Goal: Task Accomplishment & Management: Manage account settings

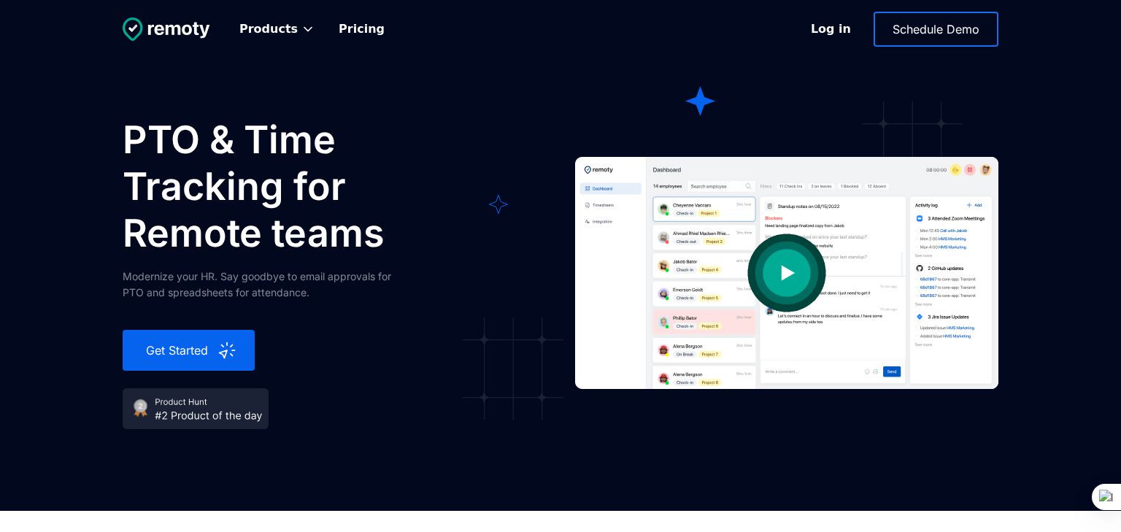
click at [814, 30] on link "Log in" at bounding box center [831, 29] width 68 height 34
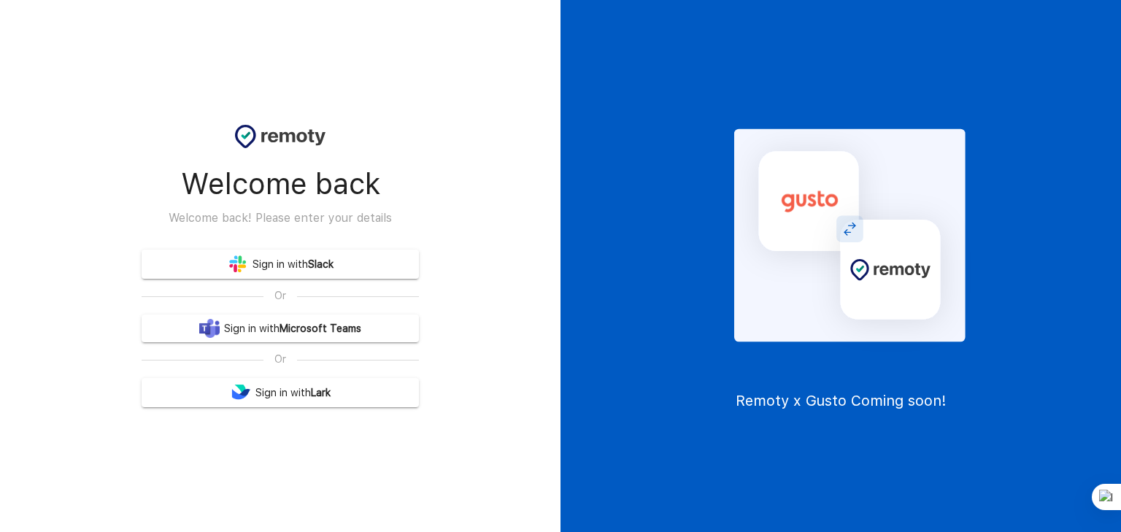
click at [298, 258] on link "Sign in with Slack" at bounding box center [280, 264] width 277 height 29
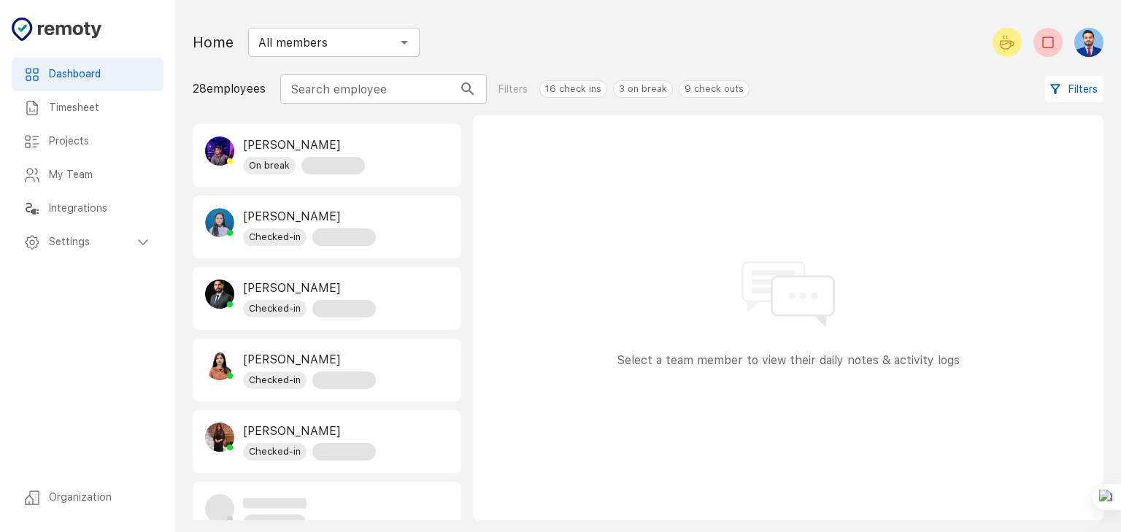
scroll to position [802, 0]
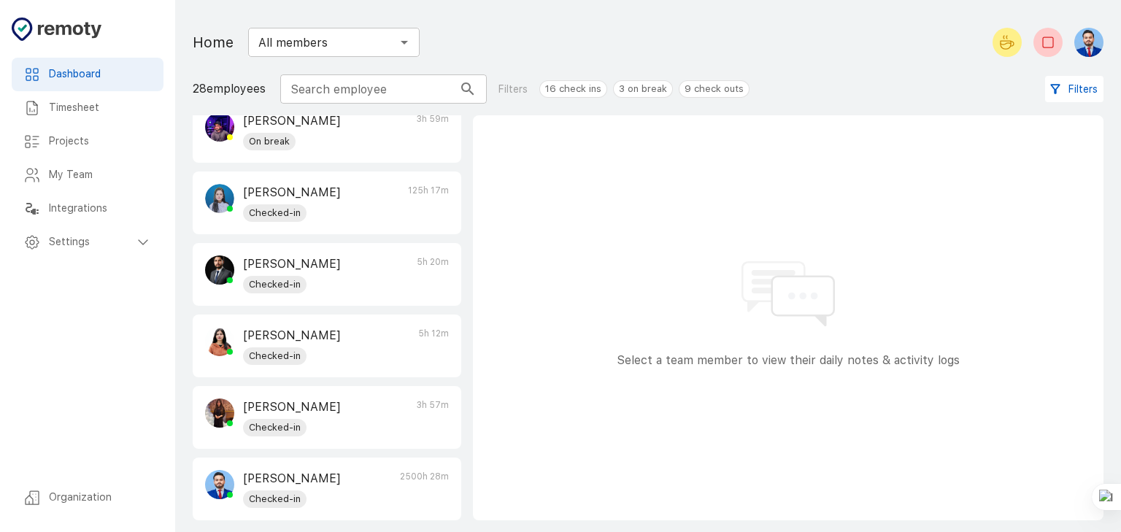
click at [65, 171] on h6 "My Team" at bounding box center [100, 175] width 103 height 16
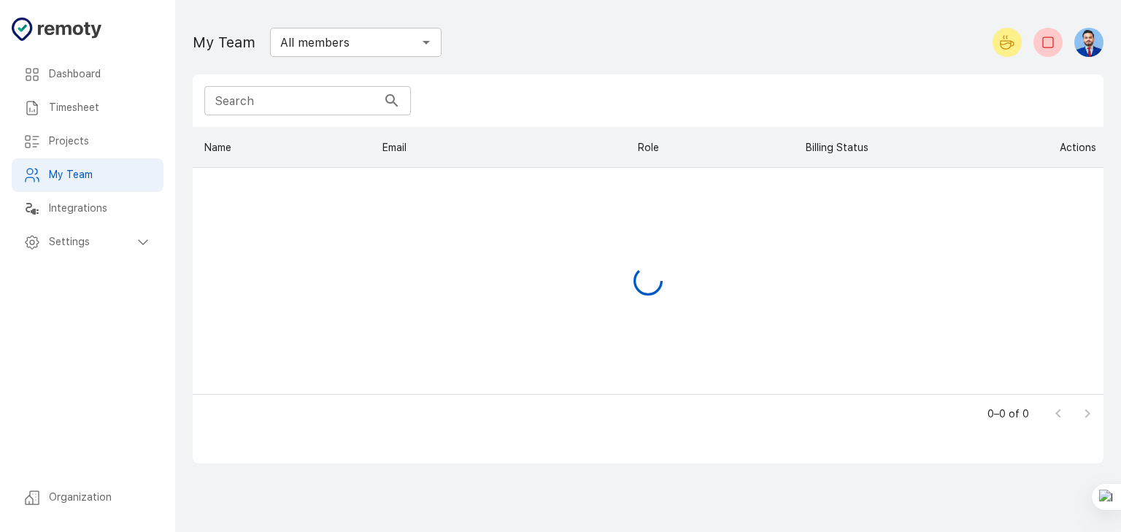
scroll to position [267, 910]
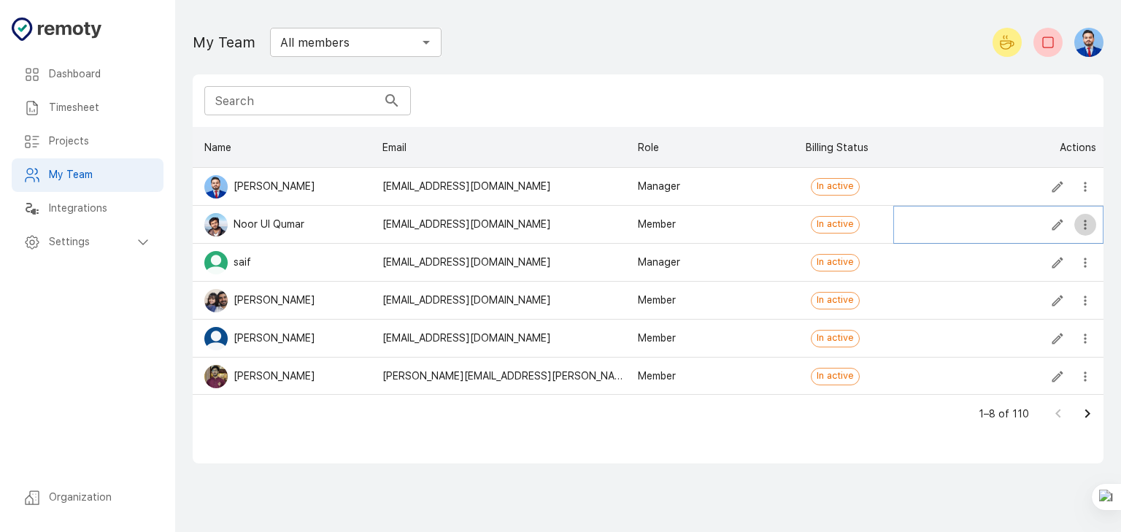
click at [1084, 229] on icon "more" at bounding box center [1085, 224] width 15 height 15
click at [962, 259] on li "Add or Remove from Teams" at bounding box center [1007, 254] width 177 height 26
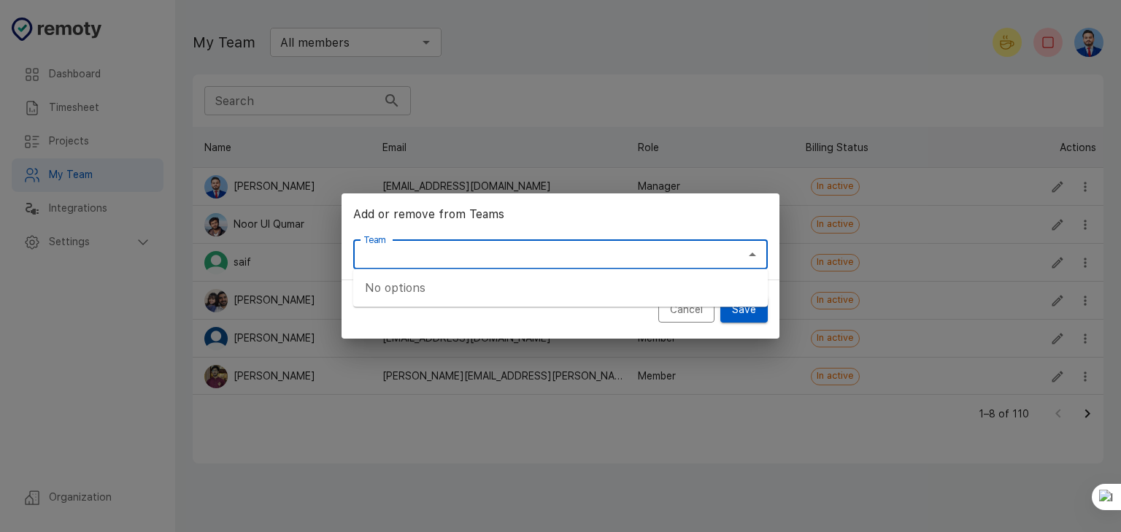
click at [470, 253] on input "Team" at bounding box center [548, 254] width 382 height 20
click at [682, 308] on button "Cancel" at bounding box center [686, 309] width 56 height 27
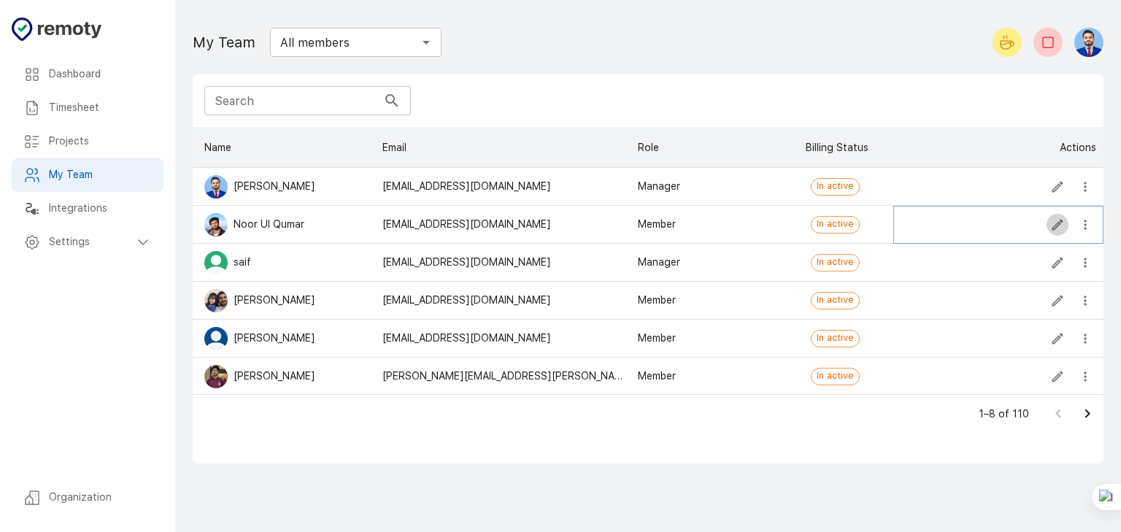
click at [1053, 223] on icon "Edit" at bounding box center [1057, 224] width 15 height 15
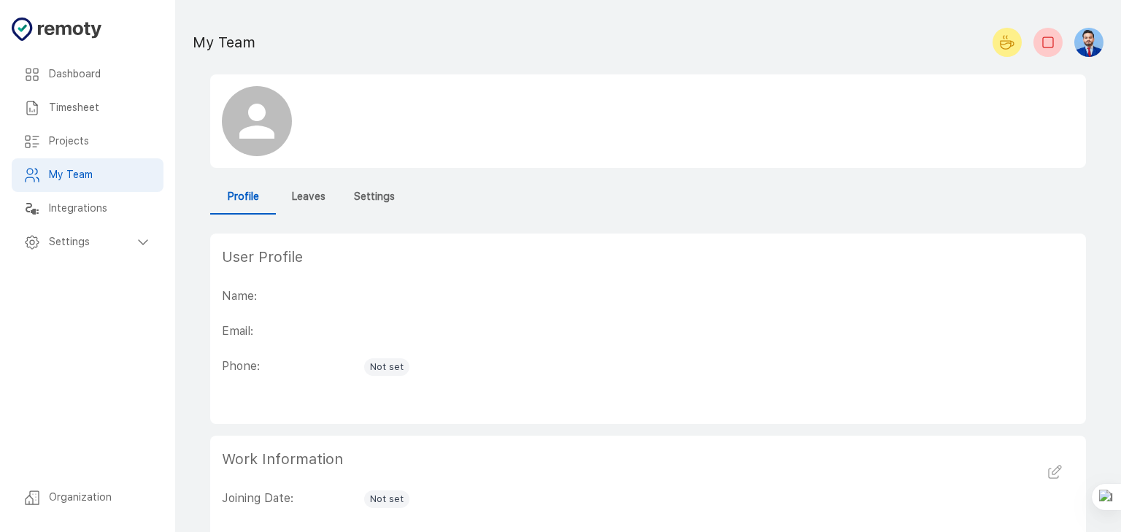
checkbox input "true"
type input "start_of_year"
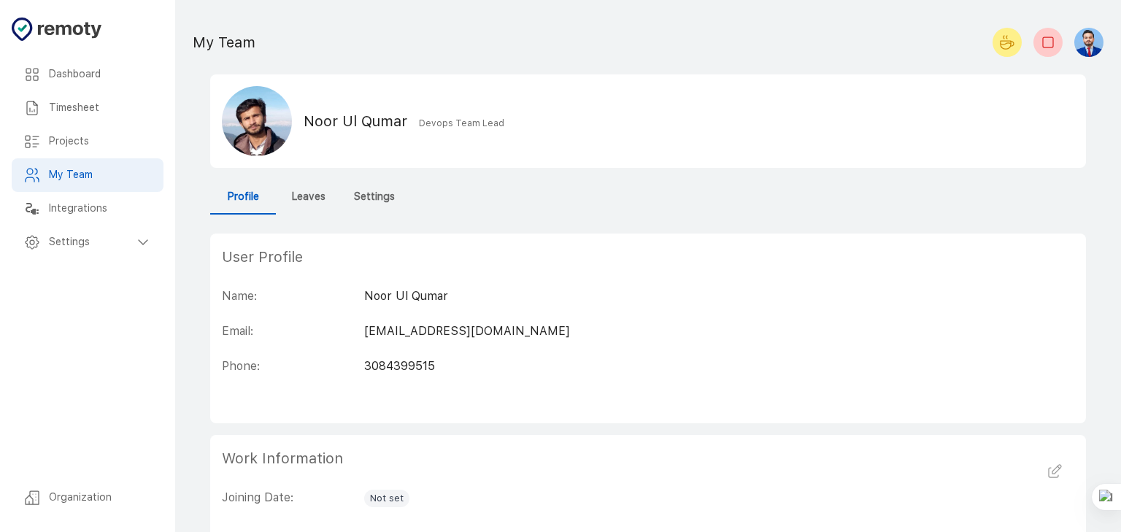
click at [376, 198] on h6 "Settings" at bounding box center [374, 197] width 41 height 16
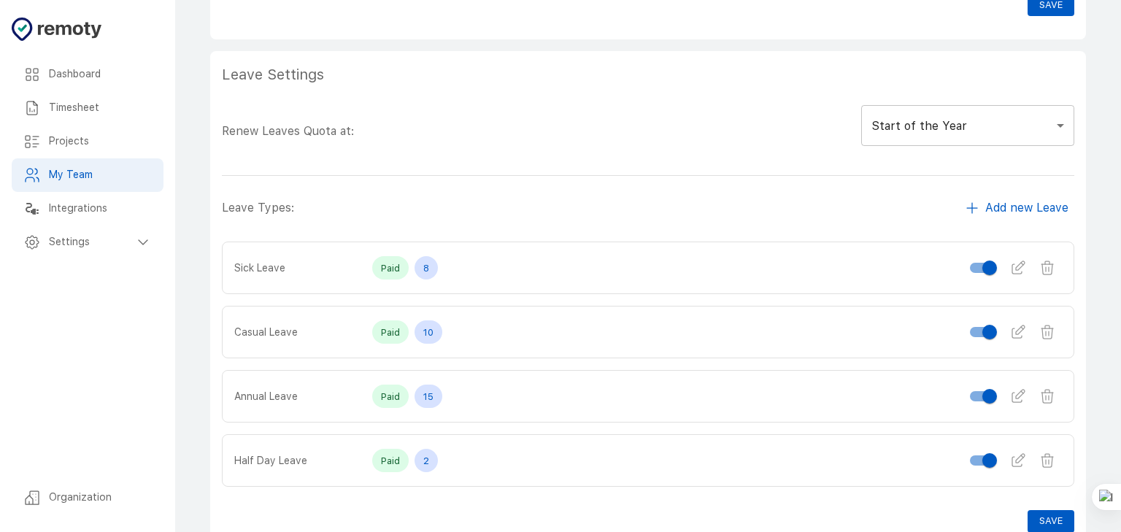
scroll to position [703, 0]
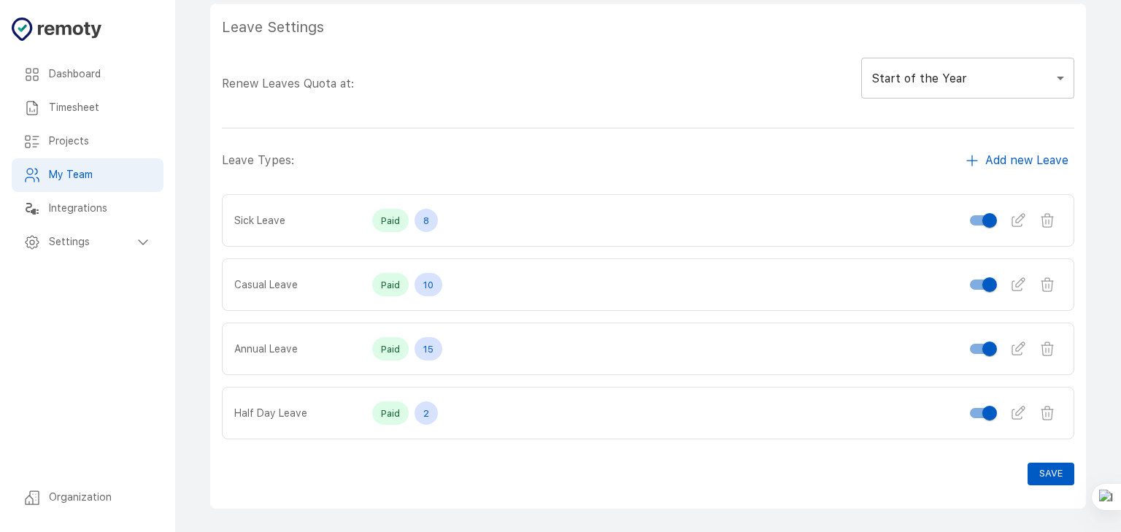
click at [61, 177] on h6 "My Team" at bounding box center [100, 175] width 103 height 16
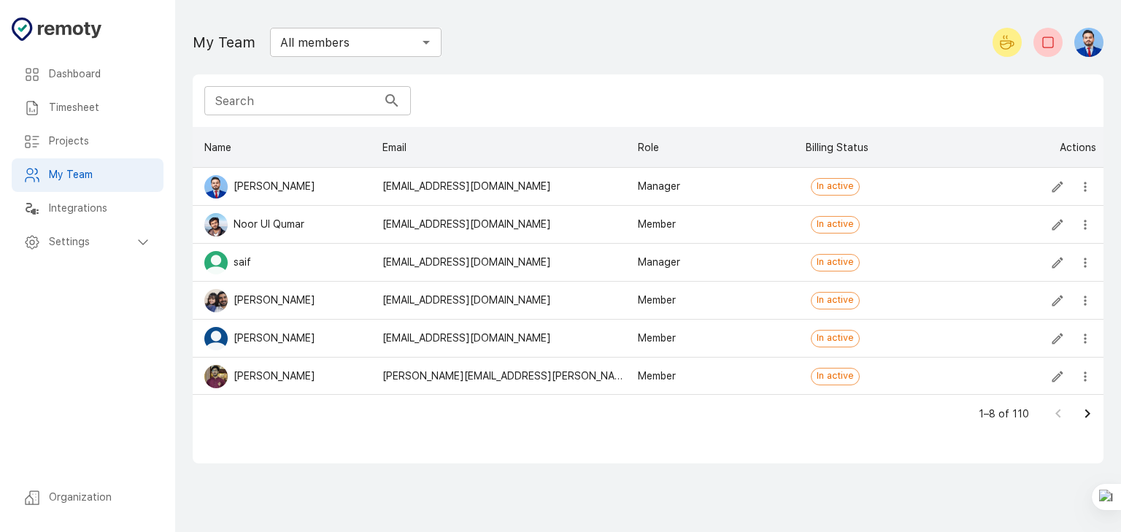
scroll to position [77, 0]
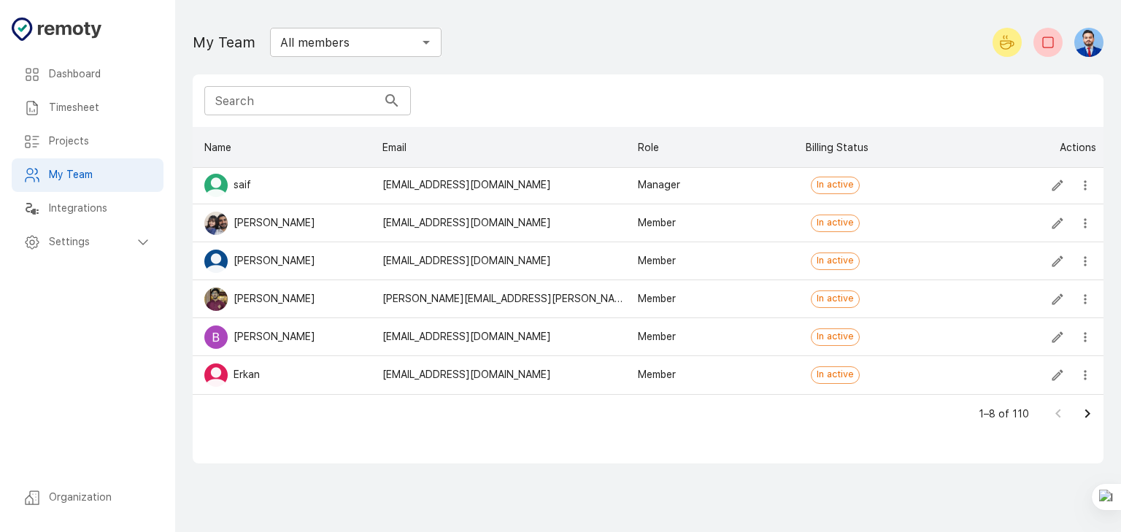
click at [296, 109] on input "Search" at bounding box center [290, 100] width 173 height 29
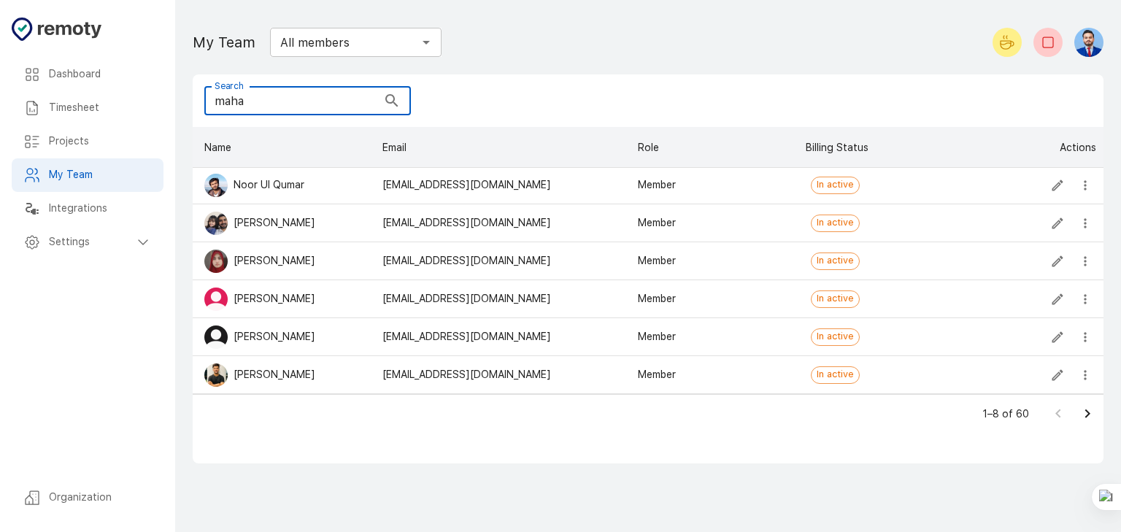
scroll to position [0, 0]
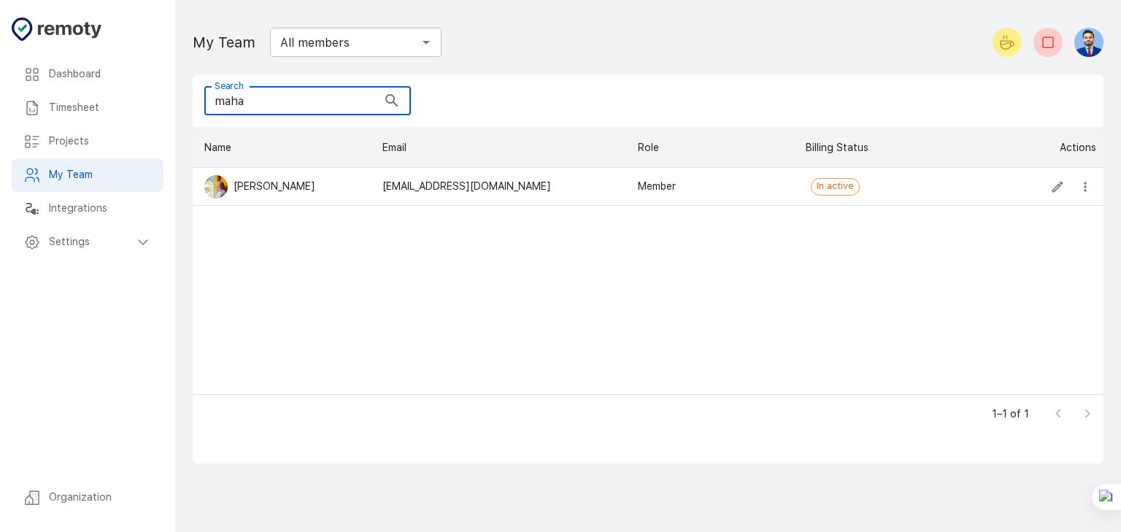
type input "maha"
click at [1051, 187] on icon "Edit" at bounding box center [1057, 186] width 15 height 15
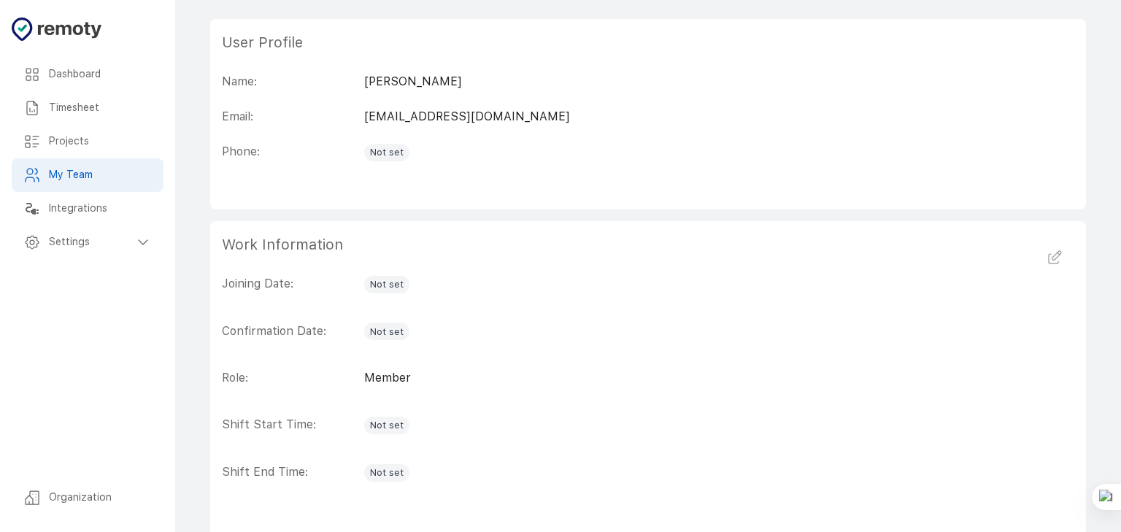
scroll to position [249, 0]
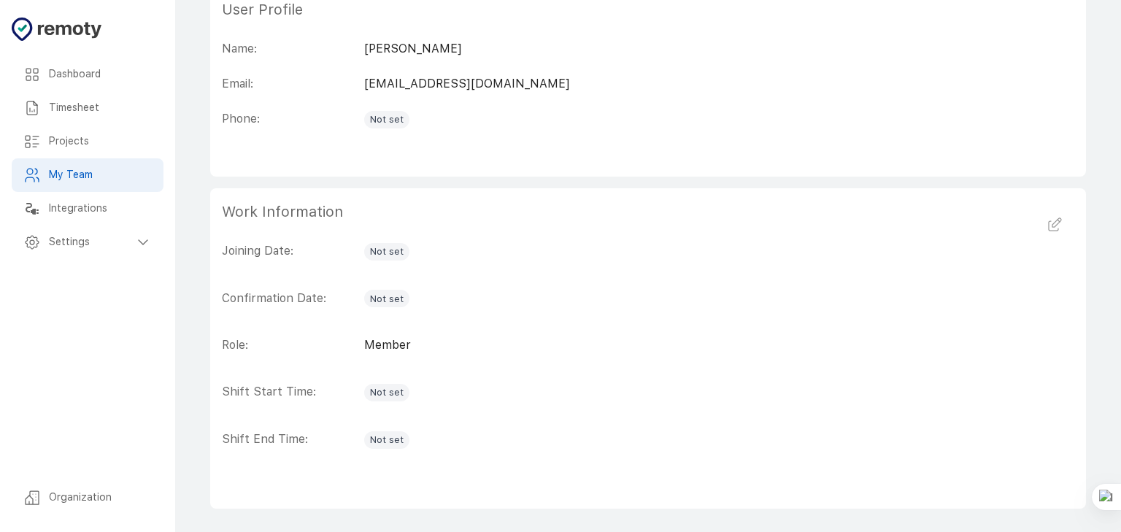
click at [422, 327] on div "Joining Date: Not set Confirmation Date: Not set Role: Member Shift Start Time:…" at bounding box center [648, 360] width 852 height 236
click at [1060, 216] on icon "button" at bounding box center [1054, 225] width 18 height 18
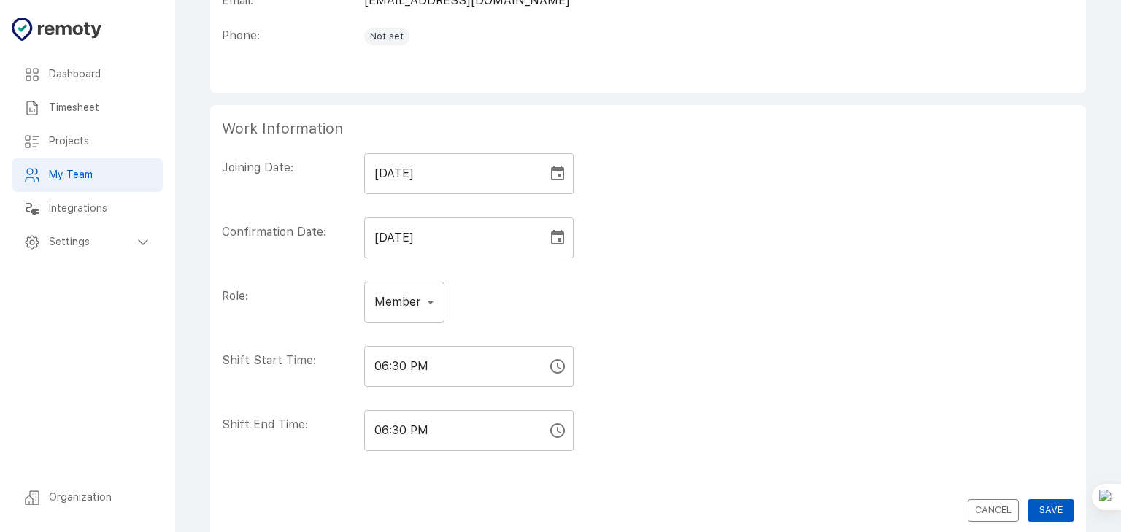
scroll to position [360, 0]
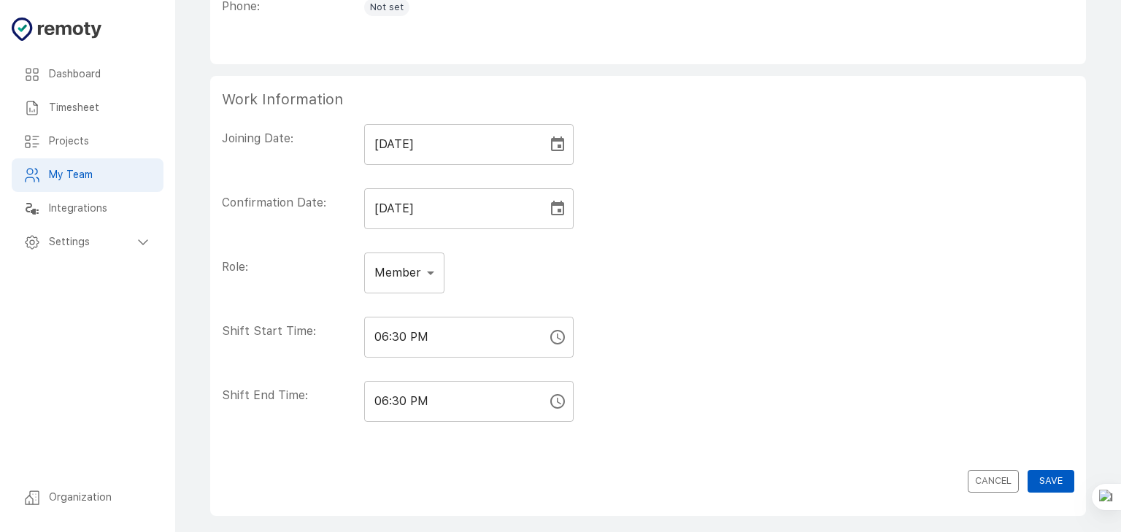
click at [422, 274] on body "Dashboard Timesheet Projects My Team Integrations Settings Organization Dashboa…" at bounding box center [560, 89] width 1121 height 899
click at [395, 344] on li "Manager" at bounding box center [403, 338] width 79 height 26
type input "manager"
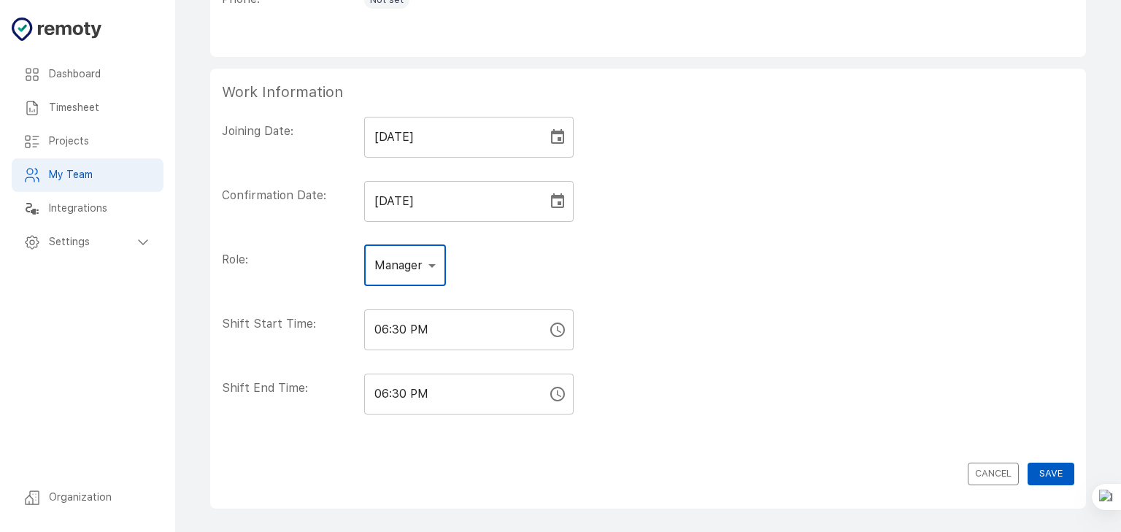
click at [387, 335] on input "06:30 PM" at bounding box center [450, 329] width 173 height 41
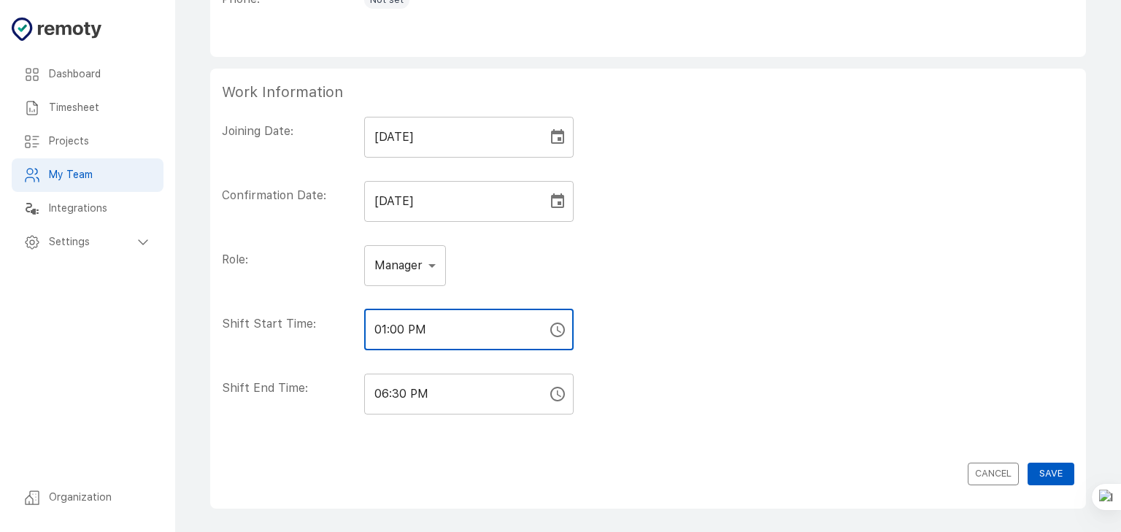
type input "01:00 PM"
click at [384, 400] on input "06:30 PM" at bounding box center [450, 394] width 173 height 41
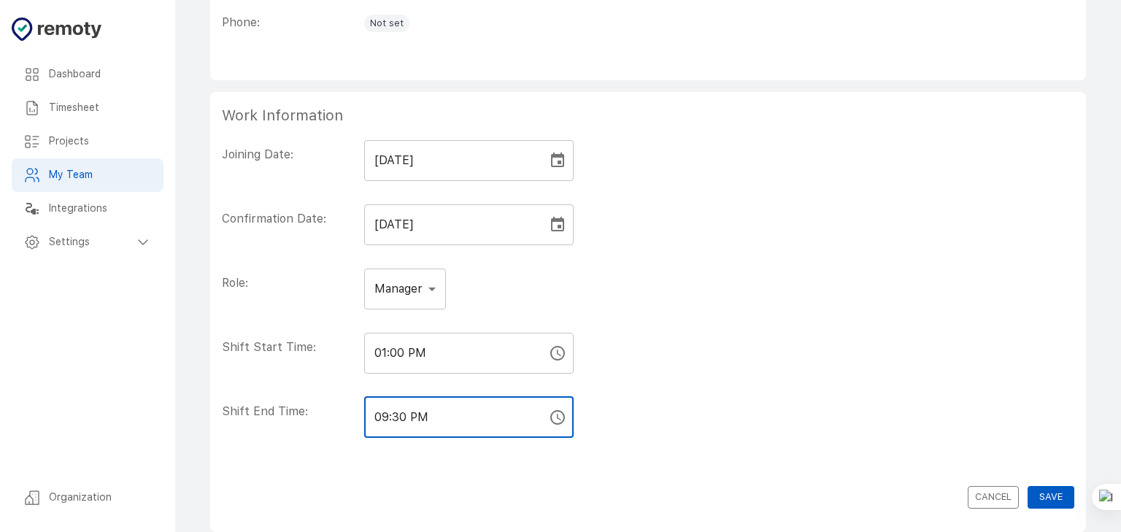
type input "09:30 PM"
click at [1048, 497] on button "Save" at bounding box center [1050, 497] width 47 height 23
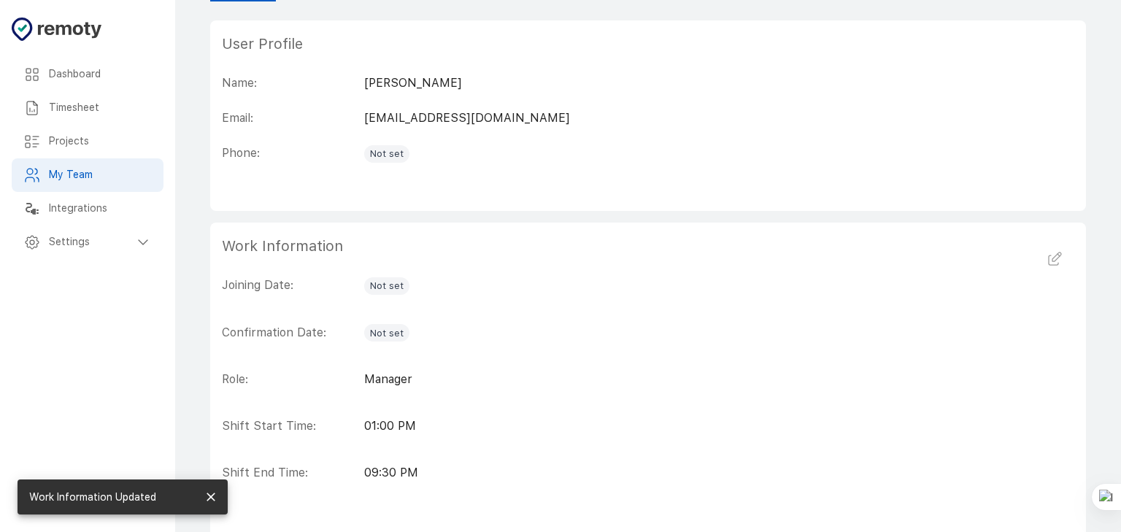
scroll to position [247, 0]
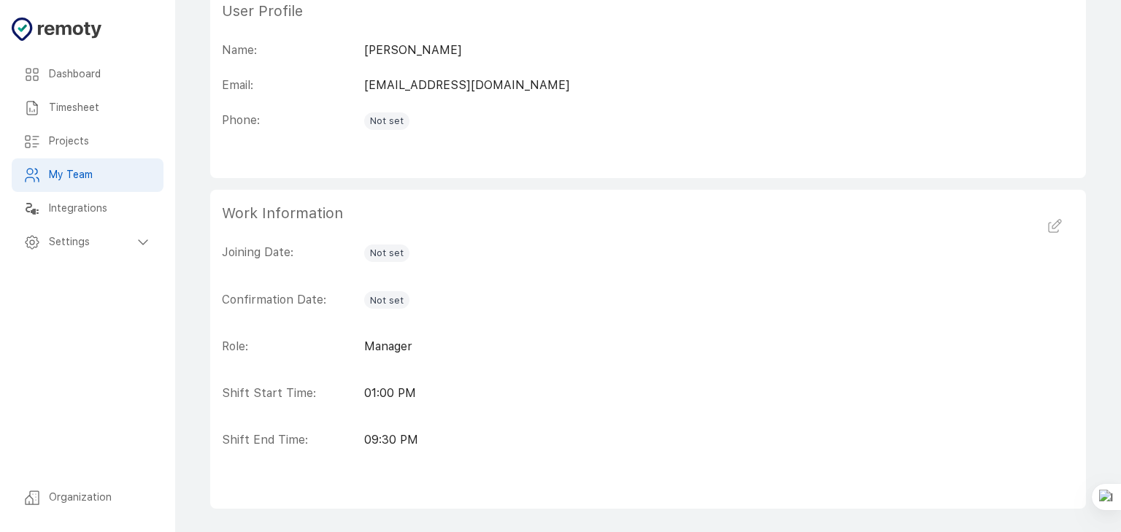
click at [88, 173] on h6 "My Team" at bounding box center [100, 175] width 103 height 16
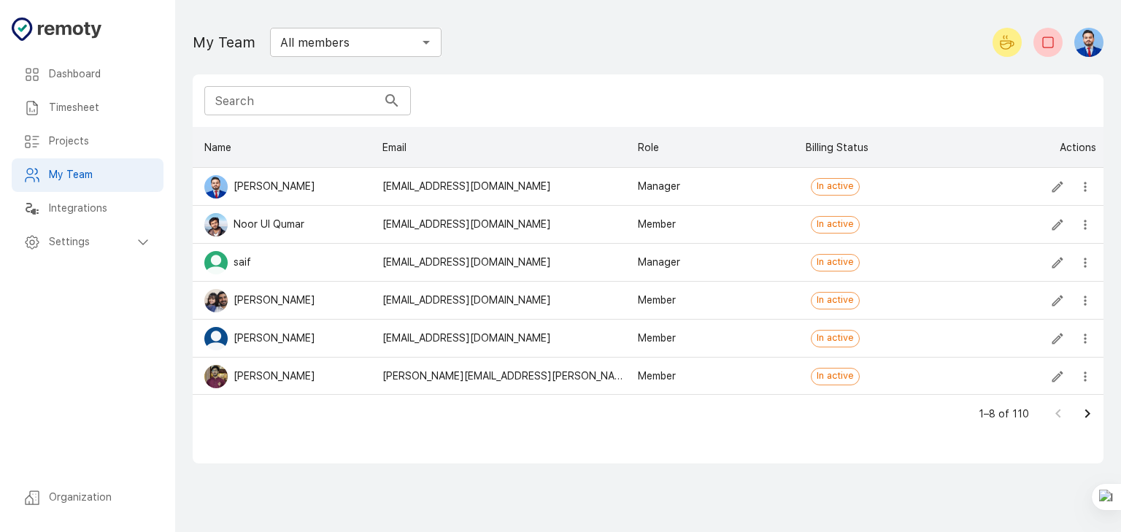
scroll to position [267, 910]
click at [279, 103] on input "Search" at bounding box center [290, 100] width 173 height 29
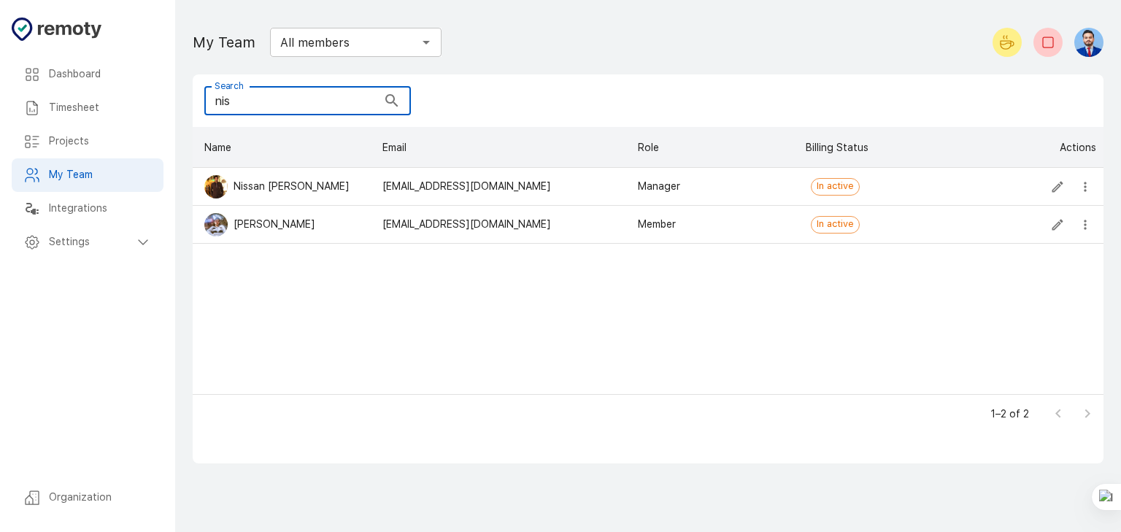
type input "nis"
click at [58, 66] on h6 "Dashboard" at bounding box center [100, 74] width 103 height 16
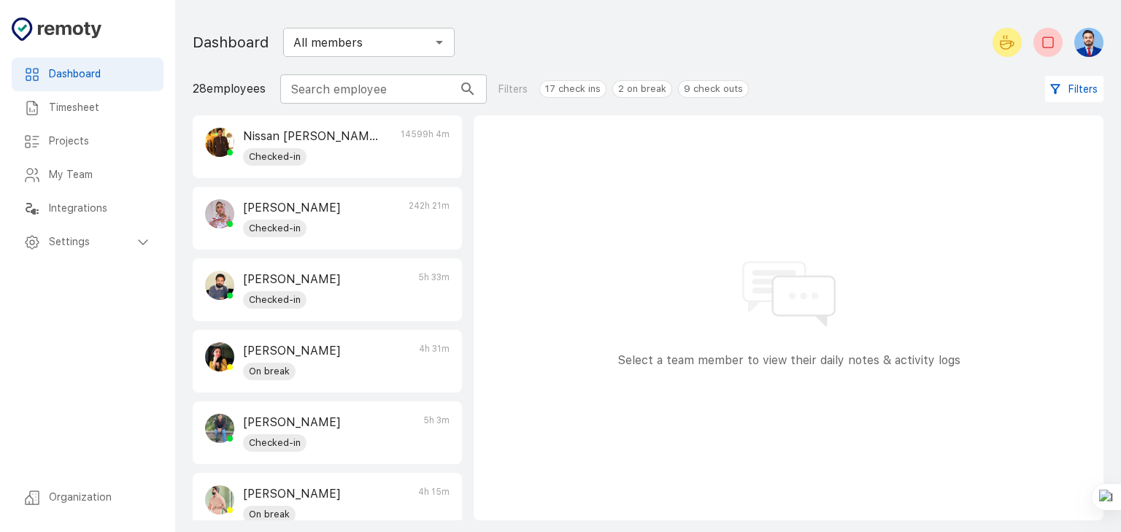
click at [103, 253] on div "Settings" at bounding box center [88, 242] width 152 height 34
click at [83, 277] on h6 "General" at bounding box center [106, 276] width 91 height 16
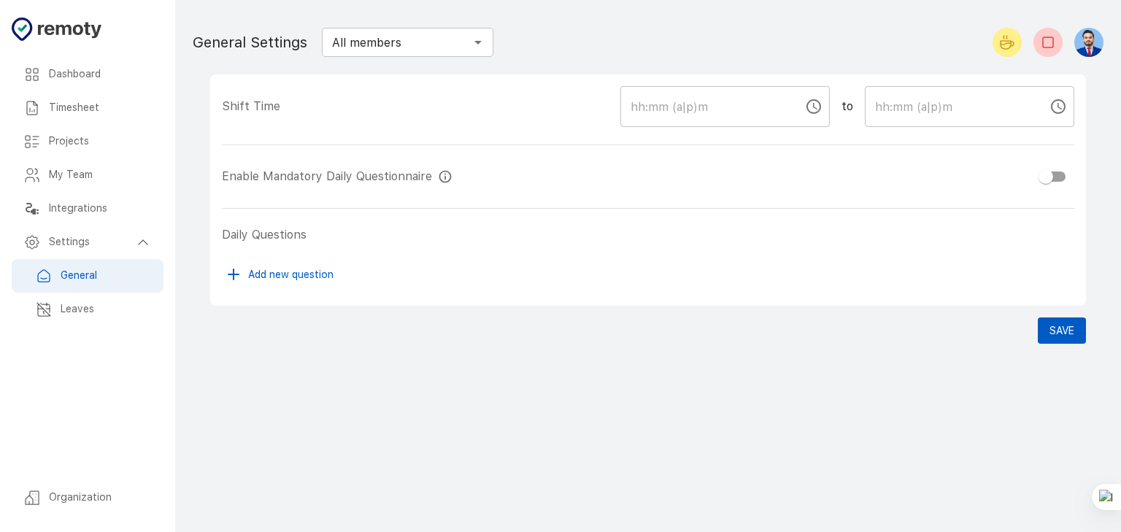
checkbox input "true"
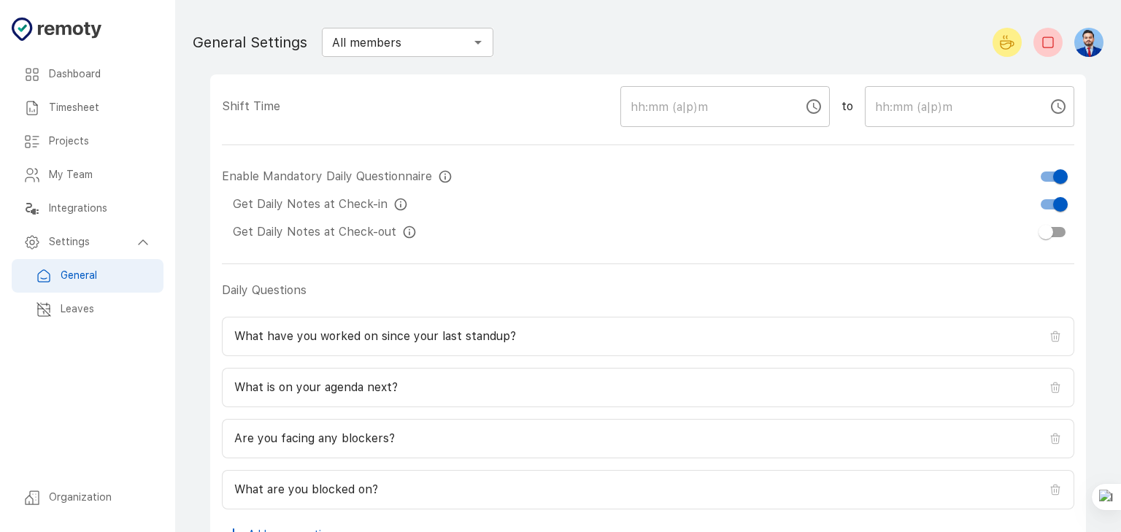
type input "11:00 AM"
type input "08:00 PM"
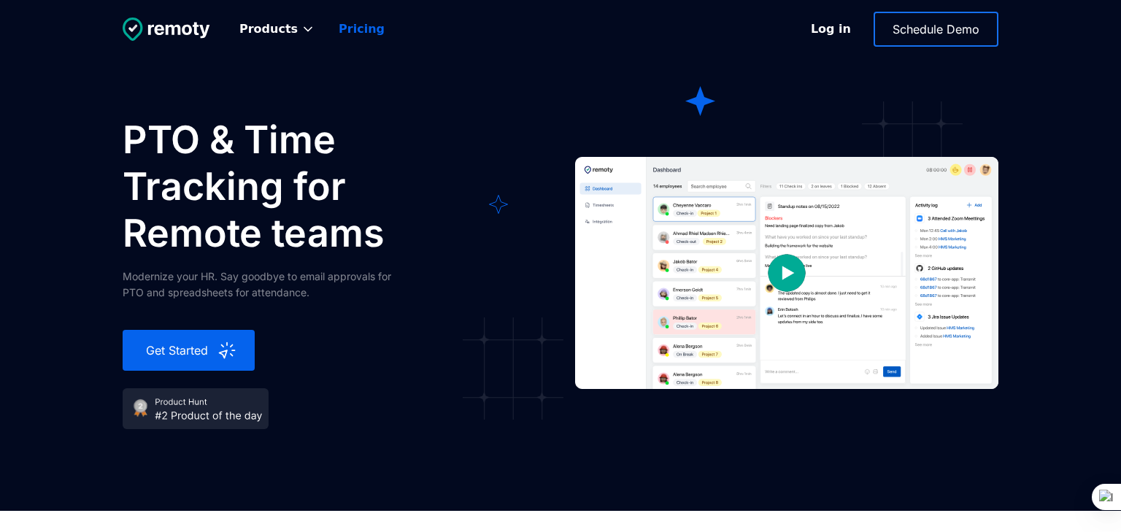
click at [360, 22] on link "Pricing" at bounding box center [361, 29] width 69 height 32
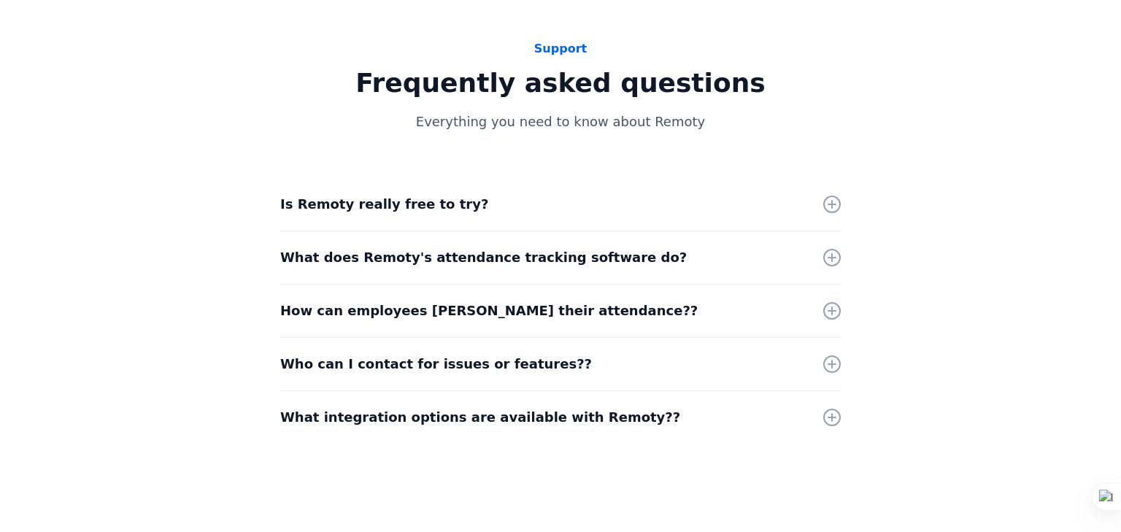
scroll to position [3572, 0]
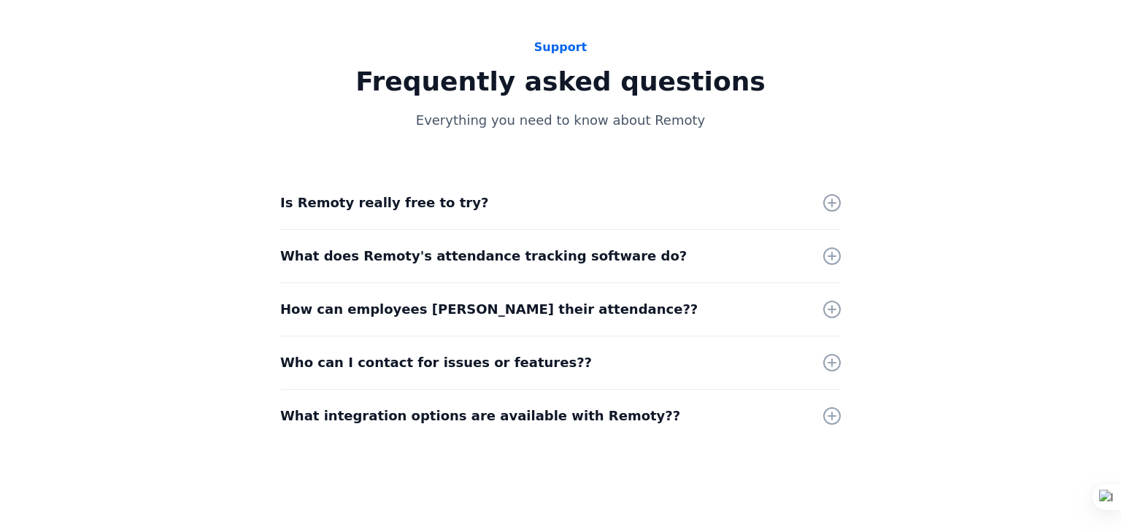
click at [328, 197] on strong "Is Remoty really free to try?" at bounding box center [384, 202] width 208 height 15
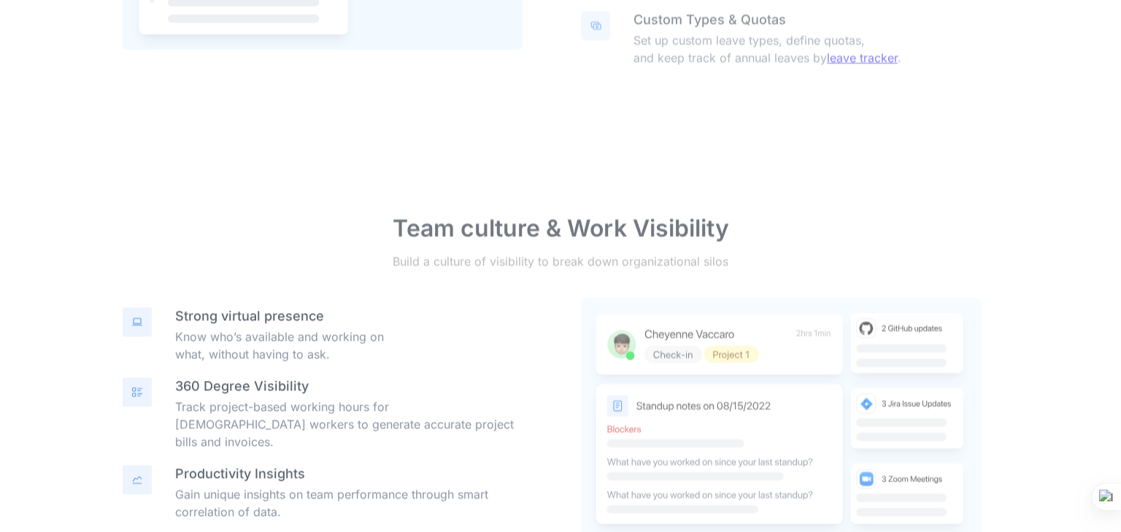
scroll to position [0, 0]
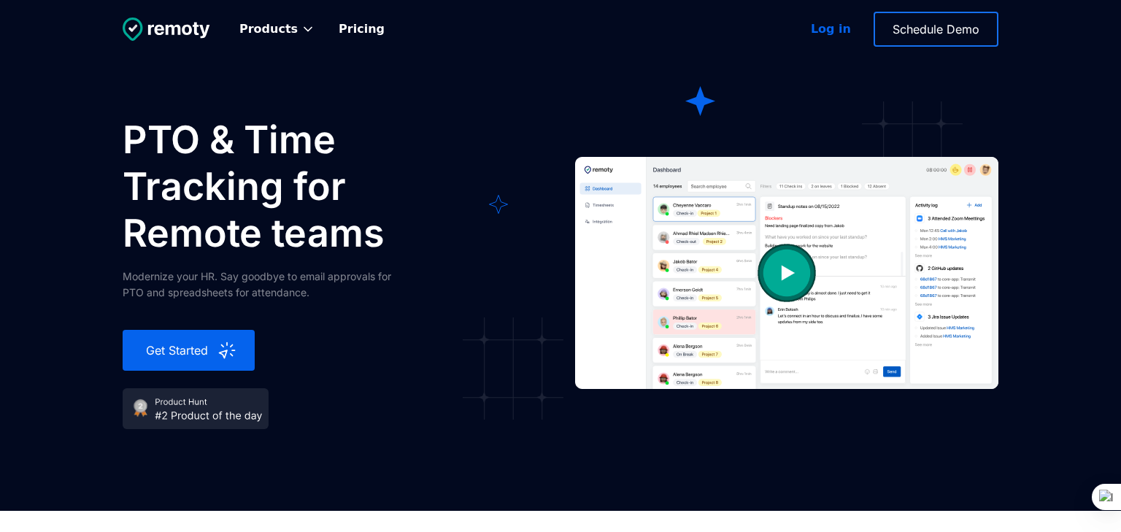
click at [832, 34] on div "Log in" at bounding box center [831, 29] width 40 height 18
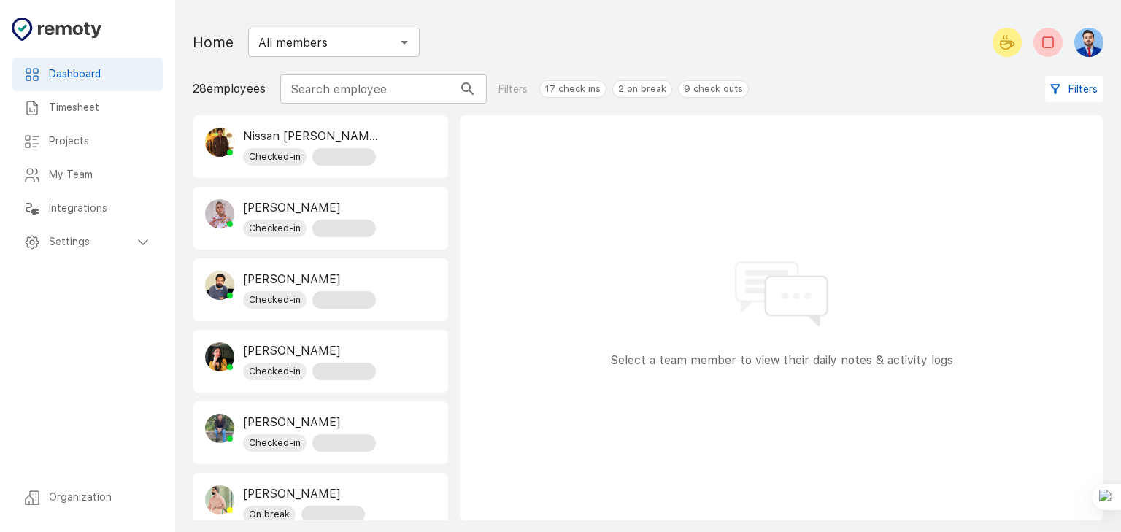
click at [96, 214] on h6 "Integrations" at bounding box center [100, 209] width 103 height 16
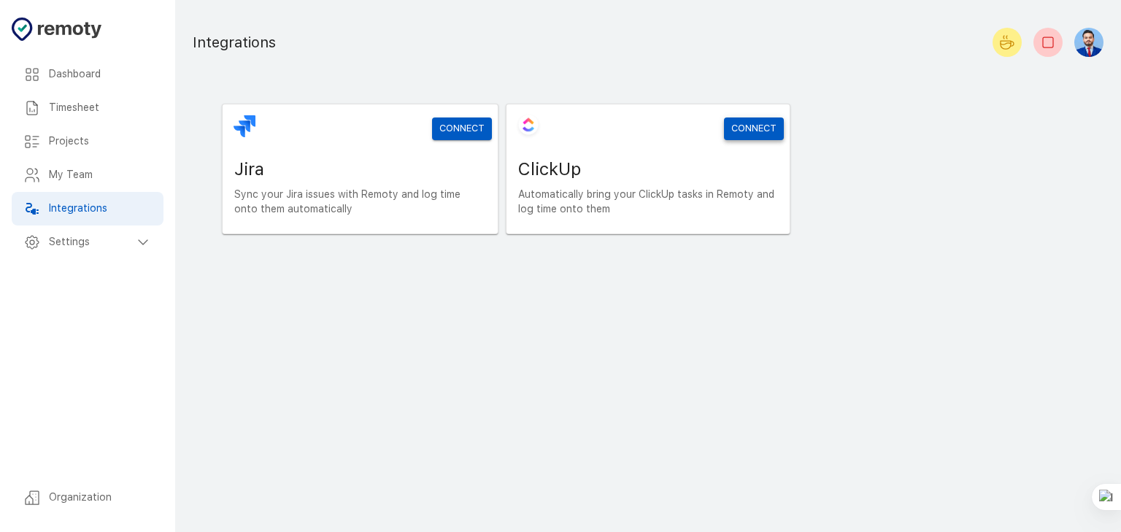
click at [742, 129] on link "Connect" at bounding box center [754, 128] width 60 height 23
click at [105, 178] on h6 "My Team" at bounding box center [100, 175] width 103 height 16
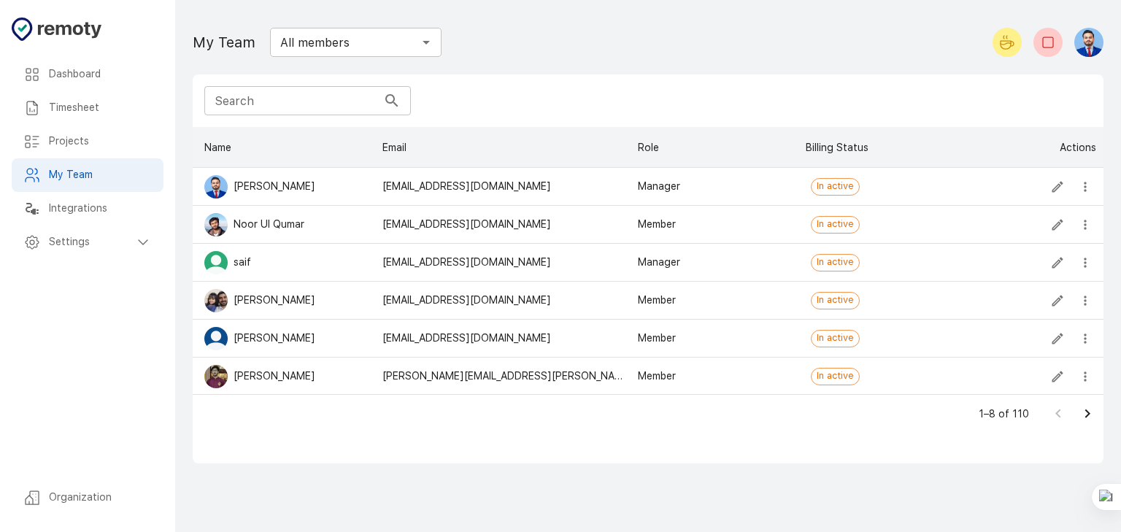
scroll to position [77, 0]
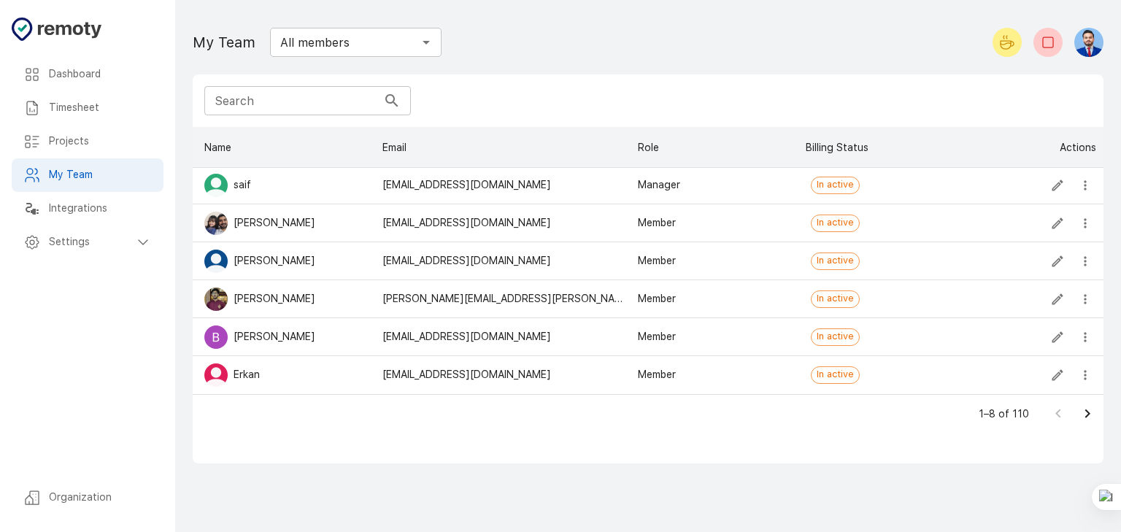
click at [80, 151] on div "Projects" at bounding box center [88, 142] width 152 height 34
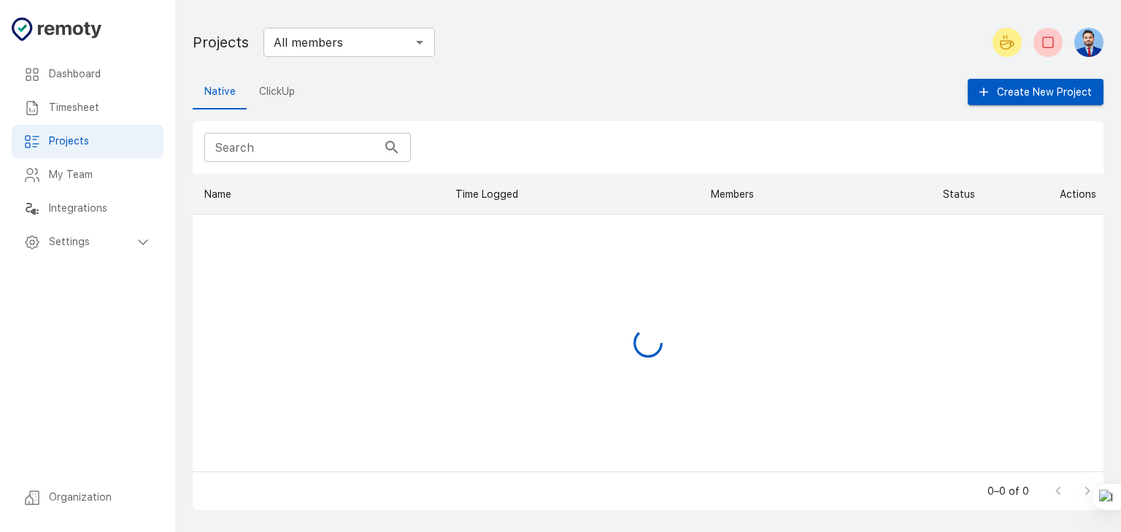
scroll to position [298, 910]
click at [1057, 231] on icon "Edit" at bounding box center [1057, 233] width 11 height 11
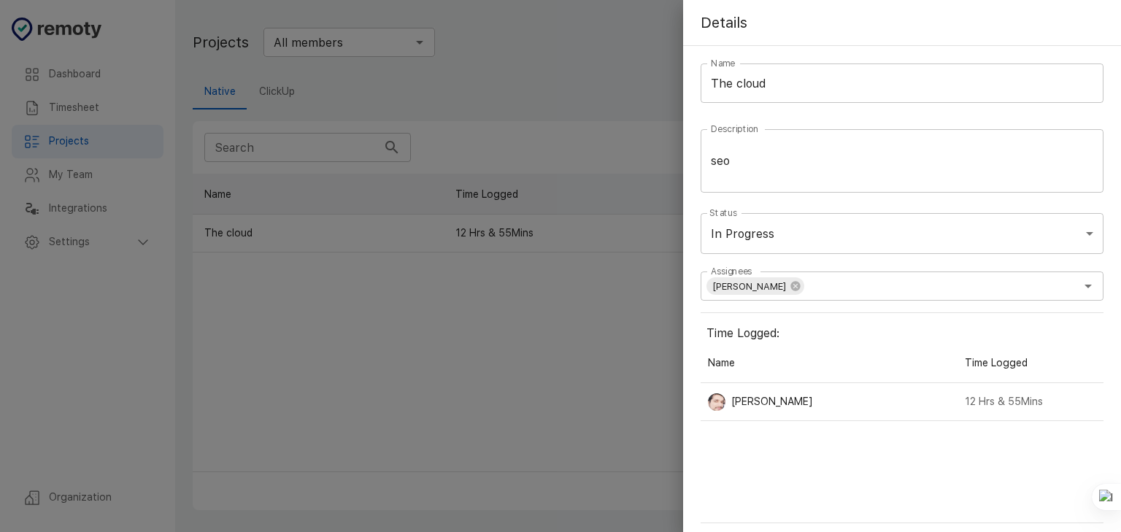
scroll to position [72, 0]
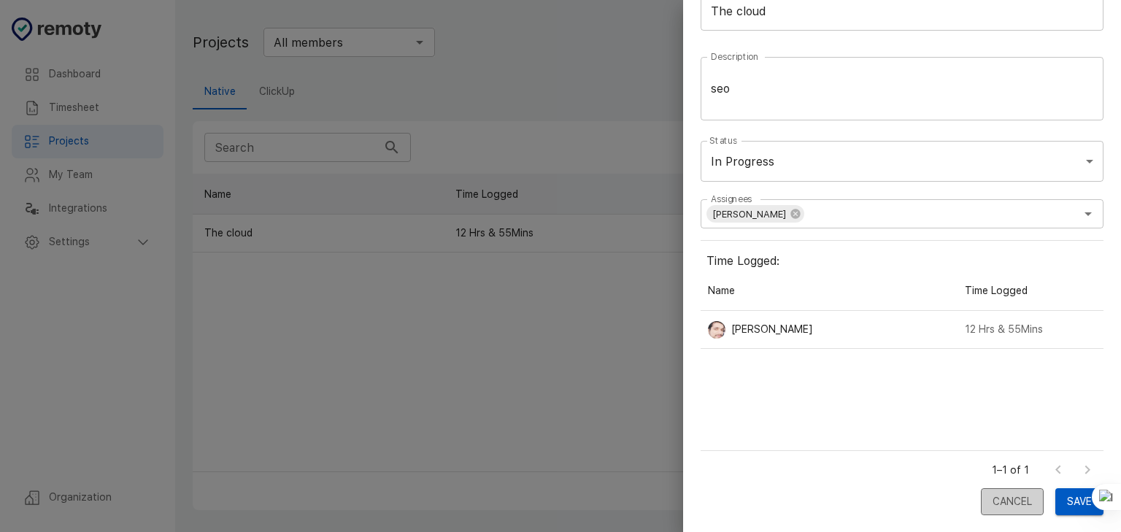
click at [1008, 500] on button "Cancel" at bounding box center [1012, 501] width 63 height 27
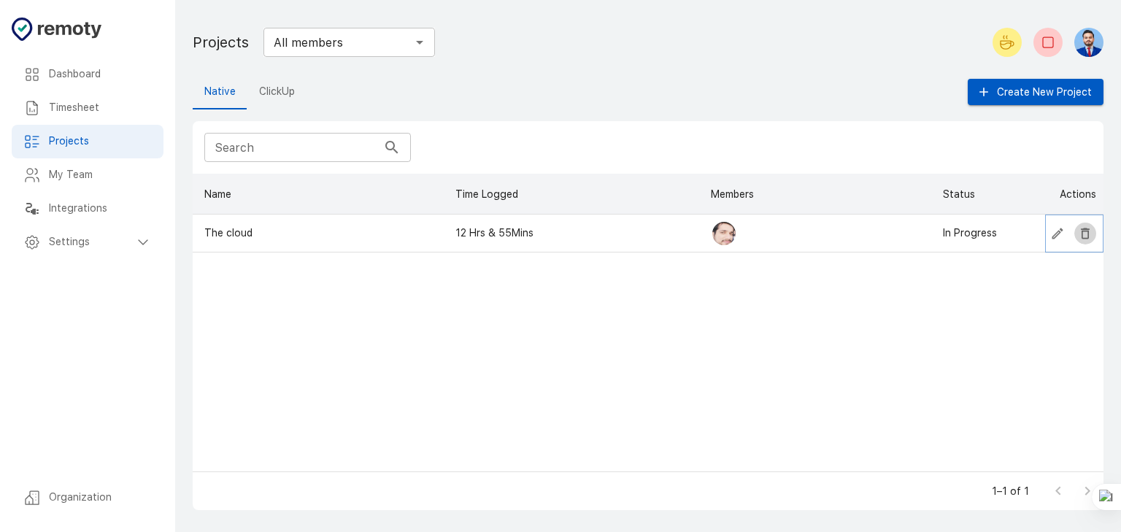
click at [1083, 230] on icon "Delete" at bounding box center [1084, 233] width 9 height 11
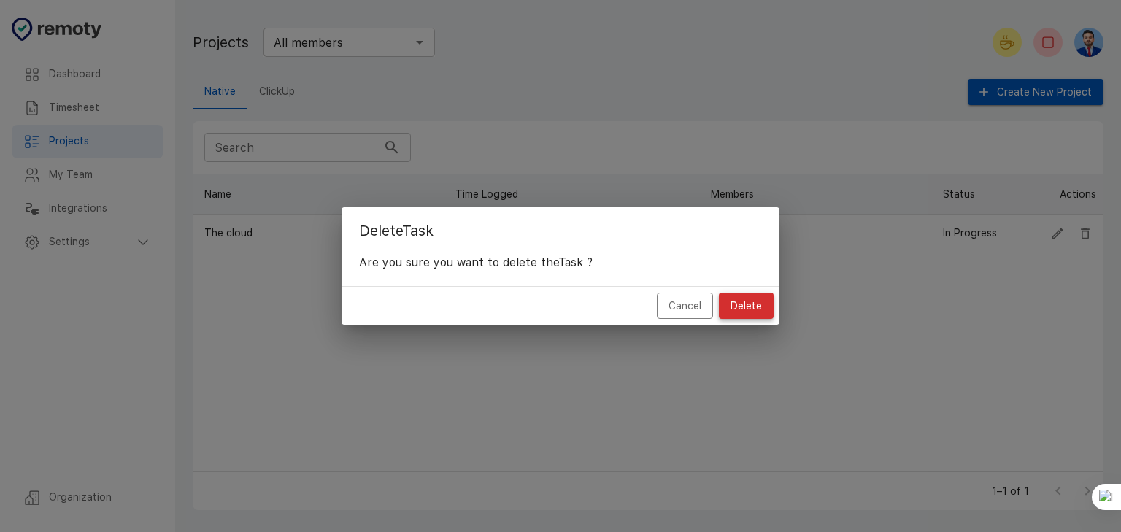
click at [746, 305] on button "Delete" at bounding box center [746, 306] width 55 height 27
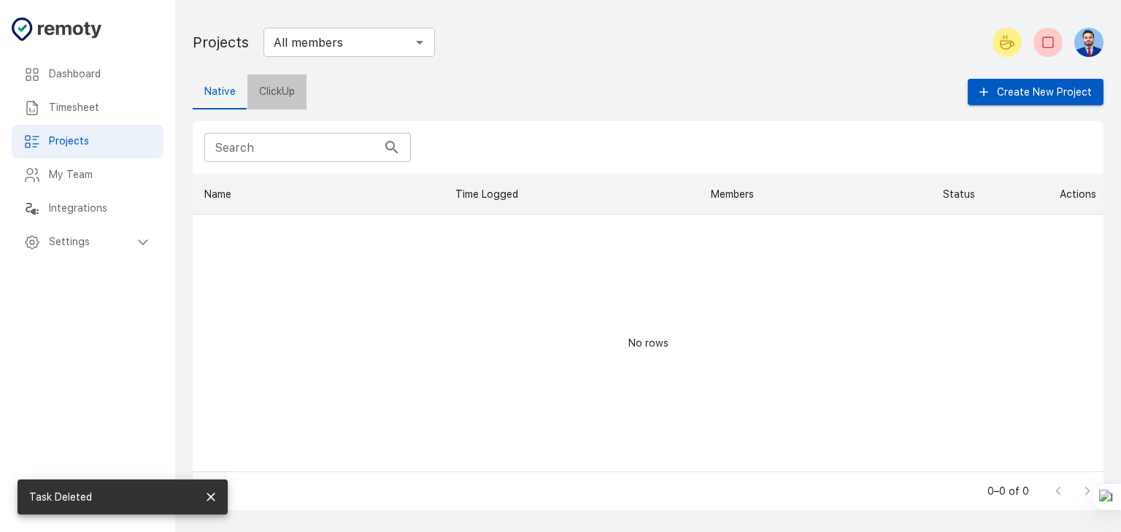
click at [285, 97] on button "ClickUp" at bounding box center [276, 91] width 59 height 35
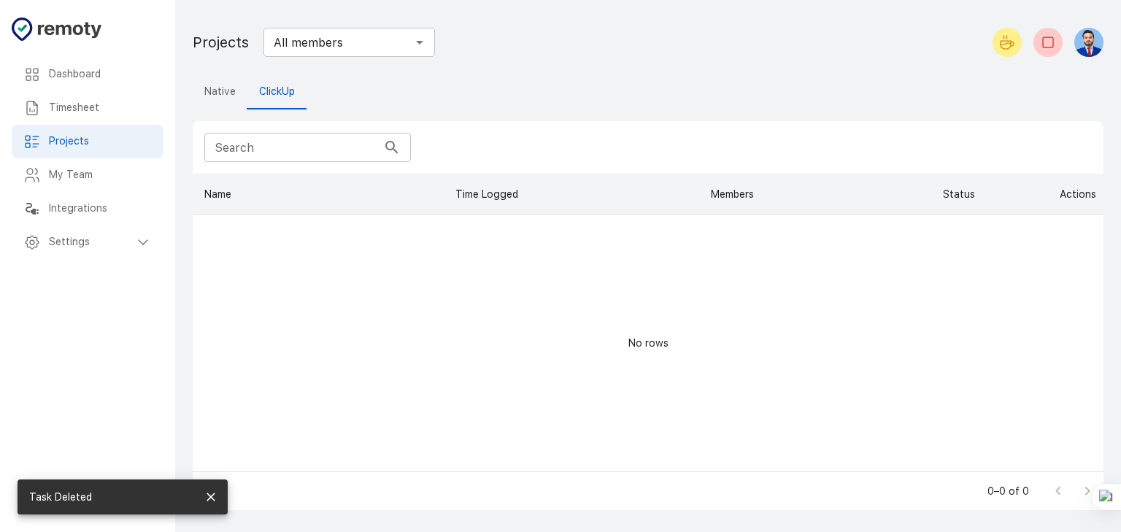
scroll to position [298, 910]
